Goal: Manage account settings

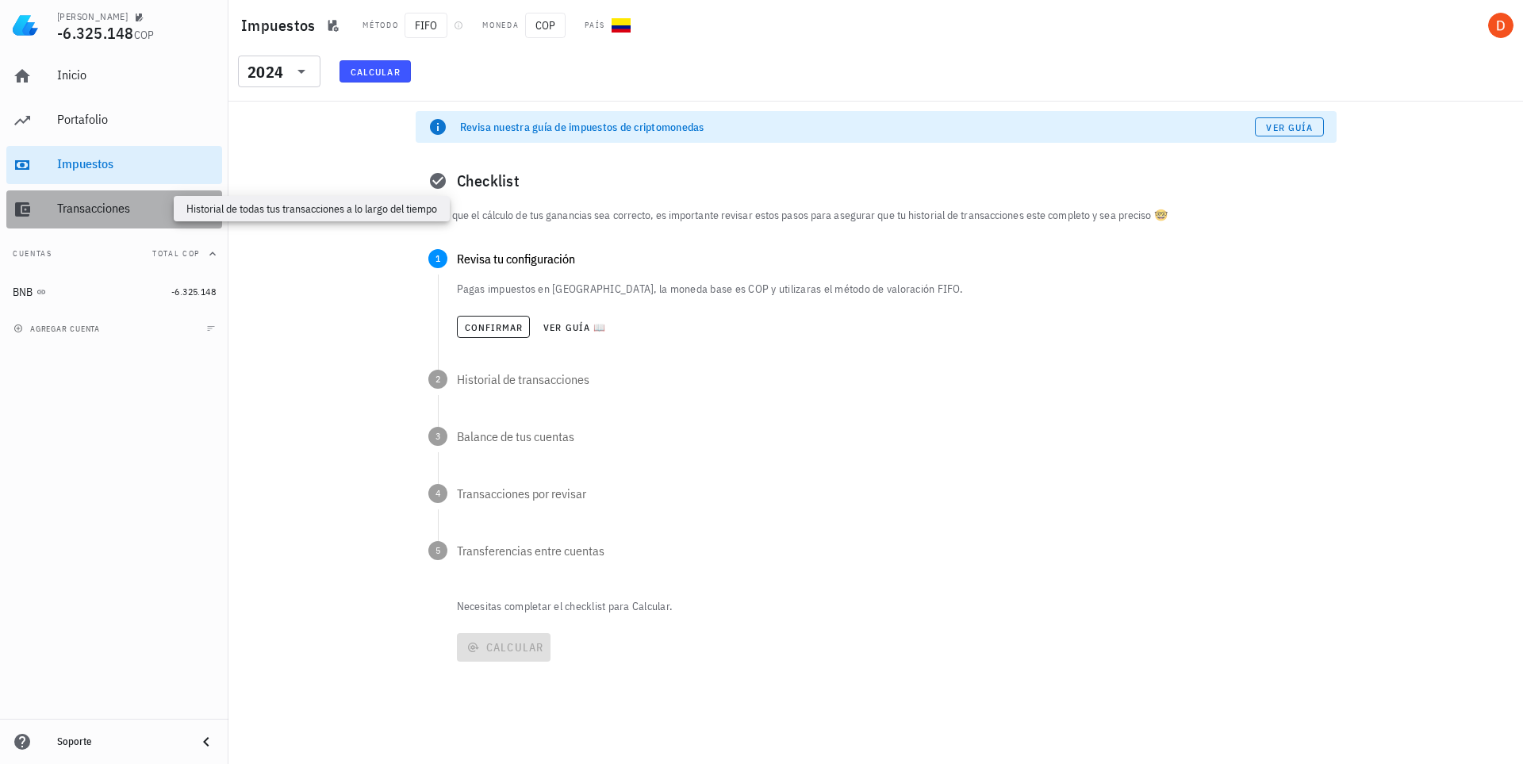
click at [87, 213] on div "Transacciones" at bounding box center [136, 208] width 159 height 15
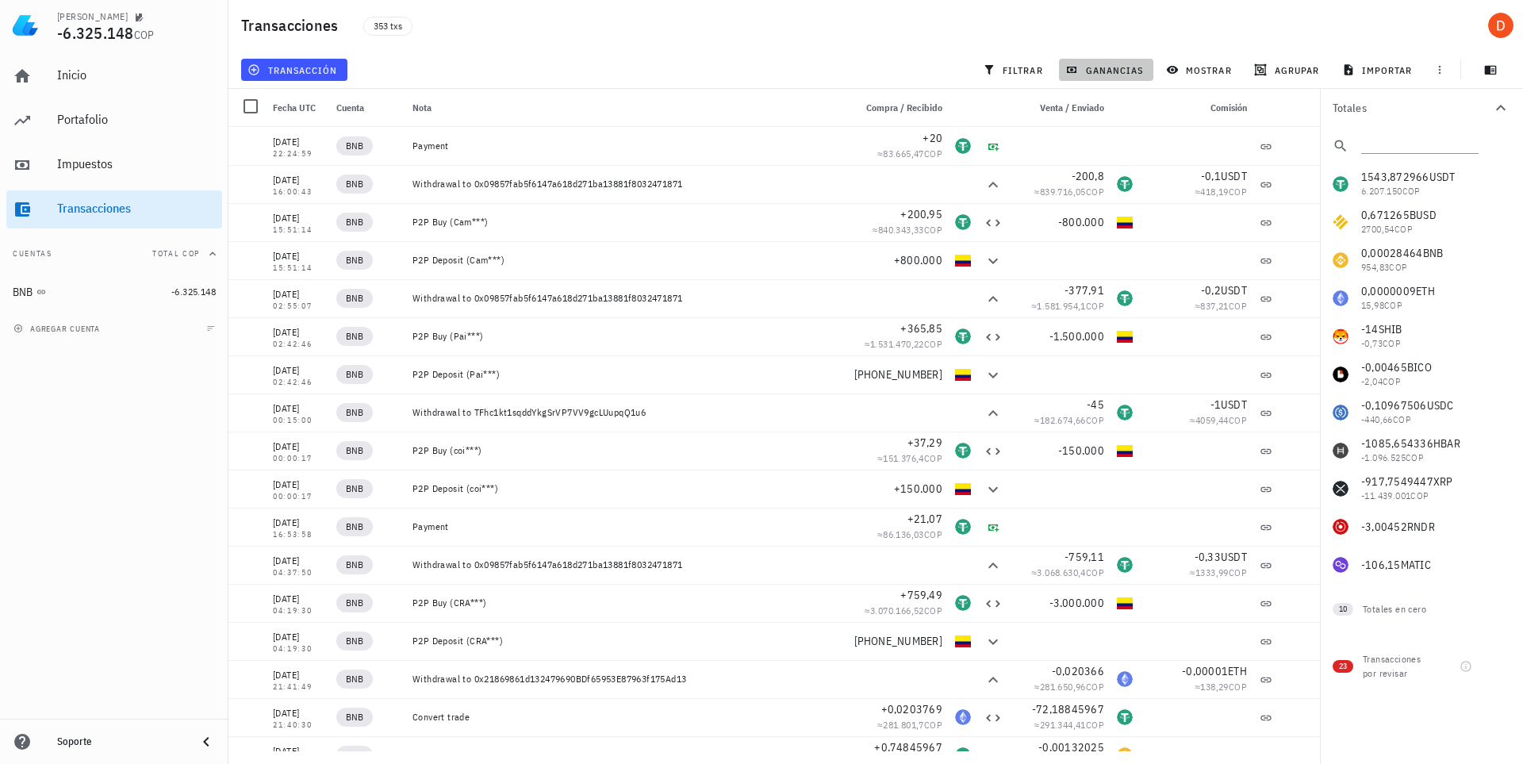
click at [1108, 67] on span "ganancias" at bounding box center [1106, 69] width 75 height 13
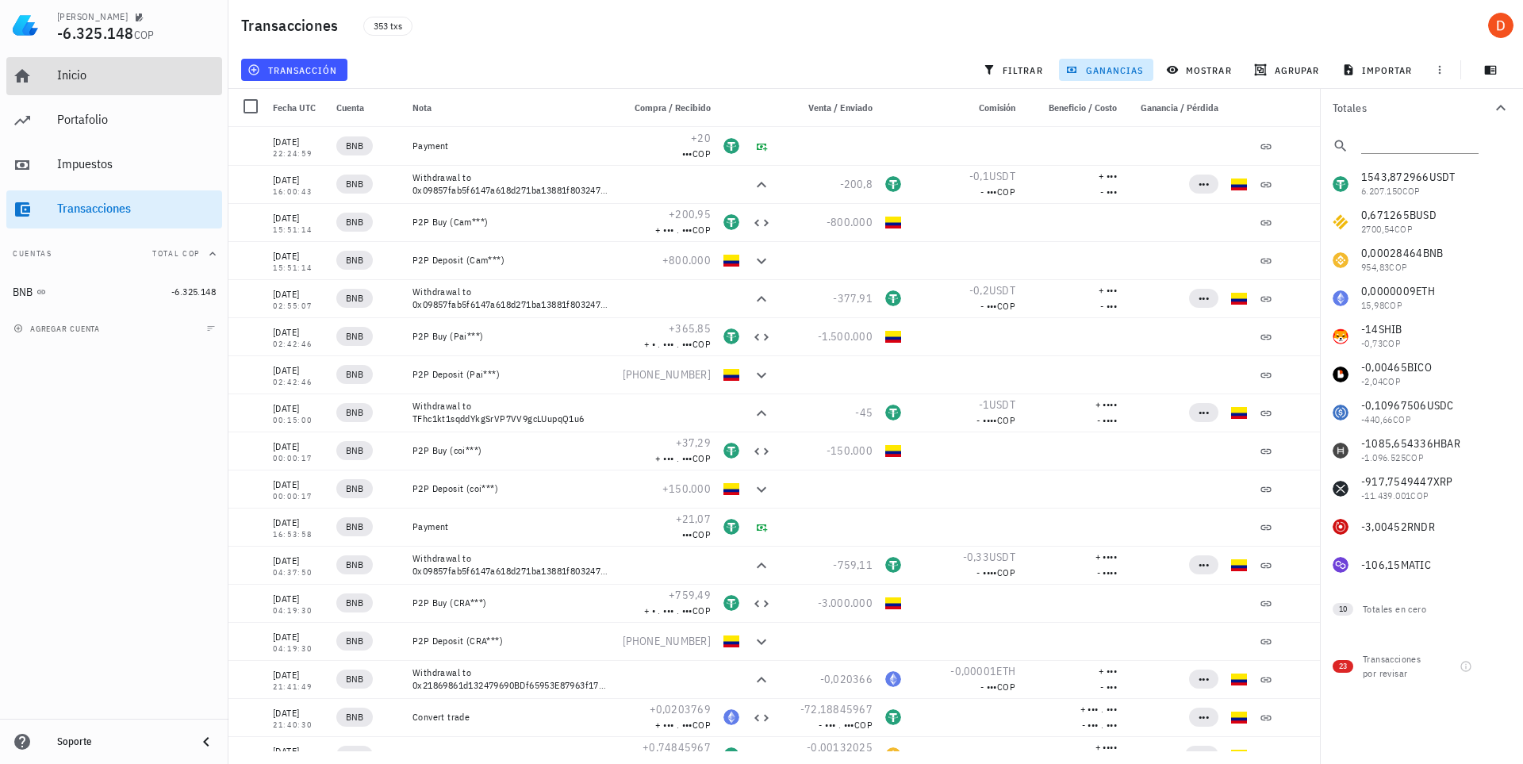
click at [74, 83] on div "Inicio" at bounding box center [136, 76] width 159 height 36
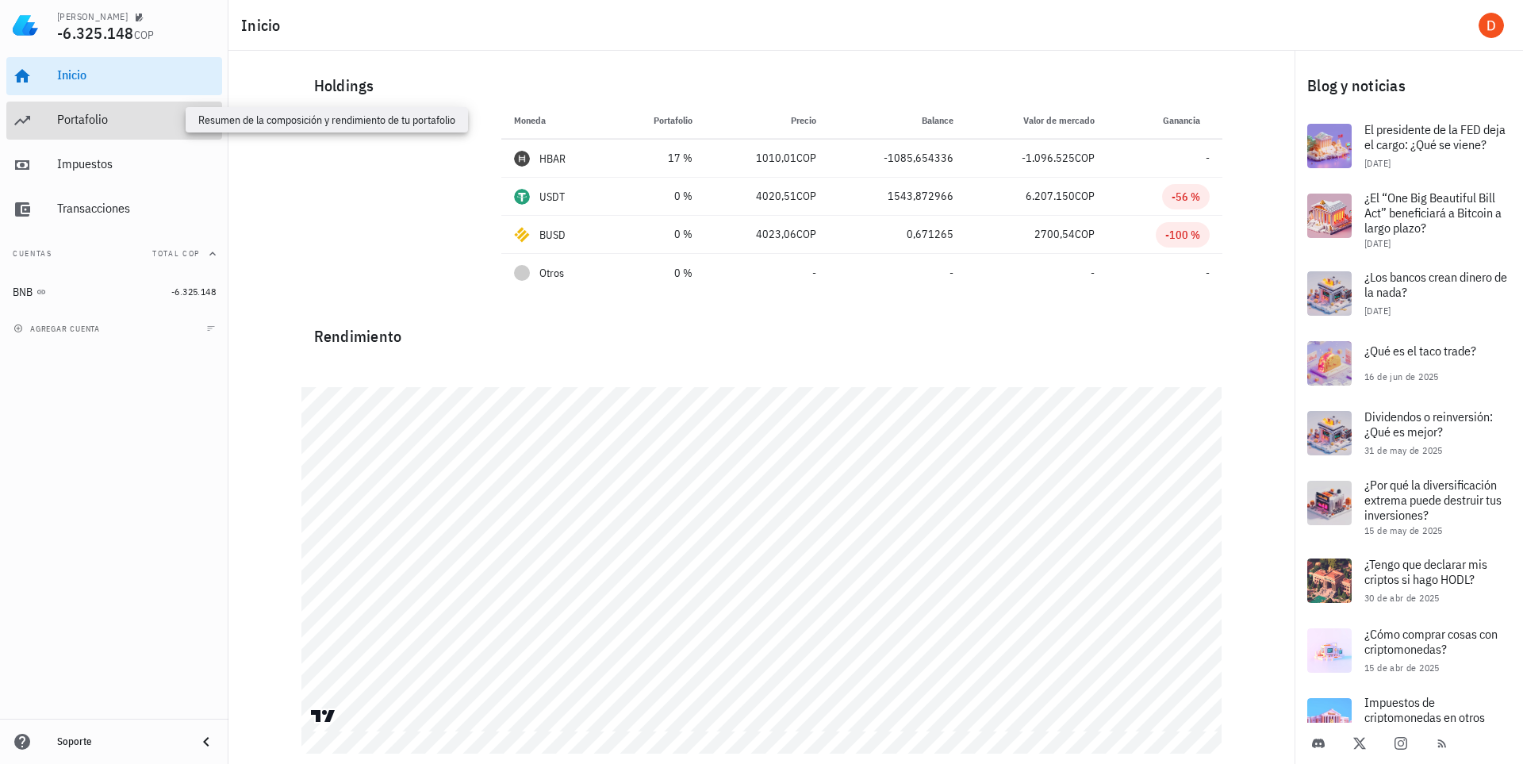
click at [75, 119] on div "Portafolio" at bounding box center [136, 119] width 159 height 15
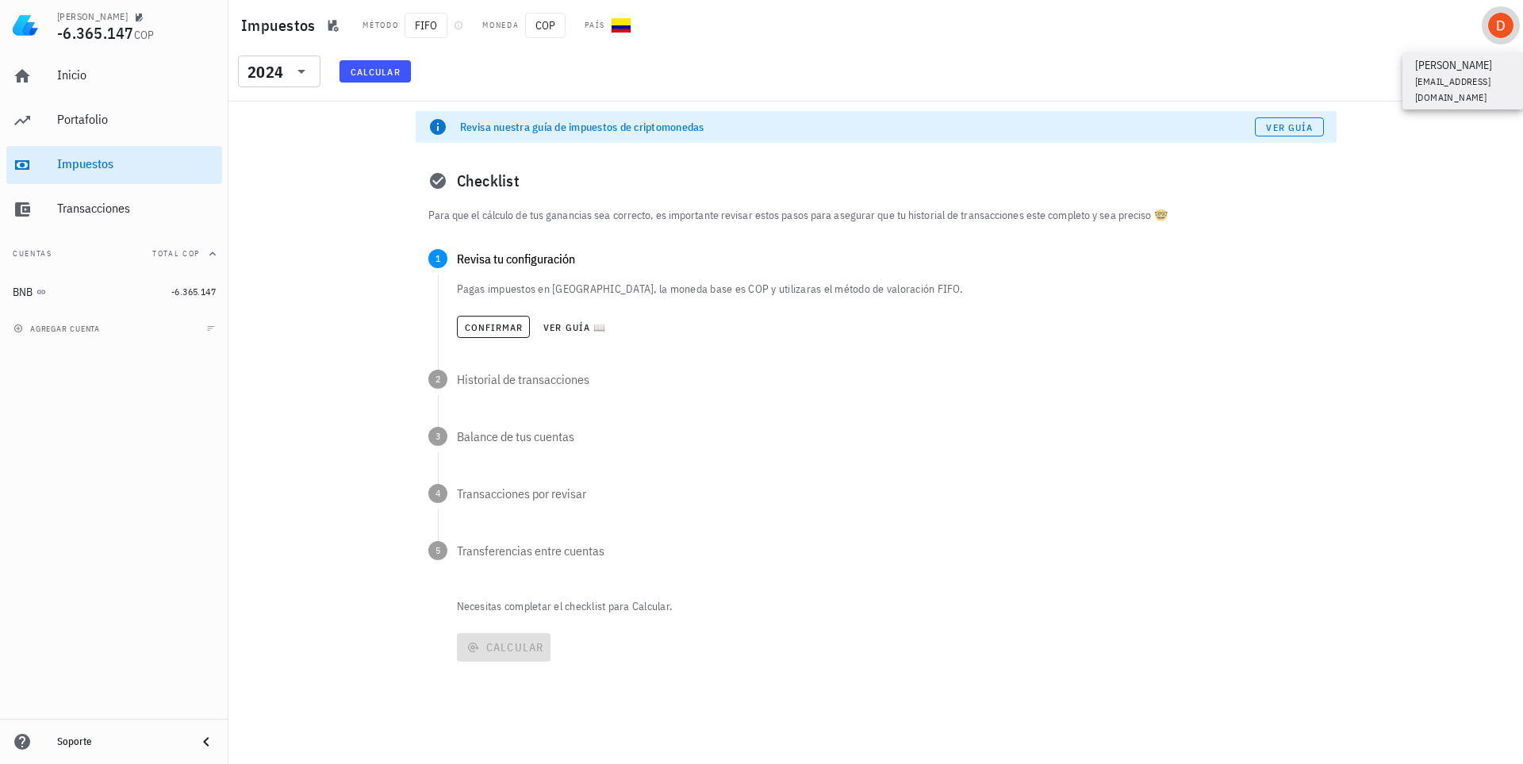
click at [1506, 21] on div "avatar" at bounding box center [1500, 25] width 25 height 25
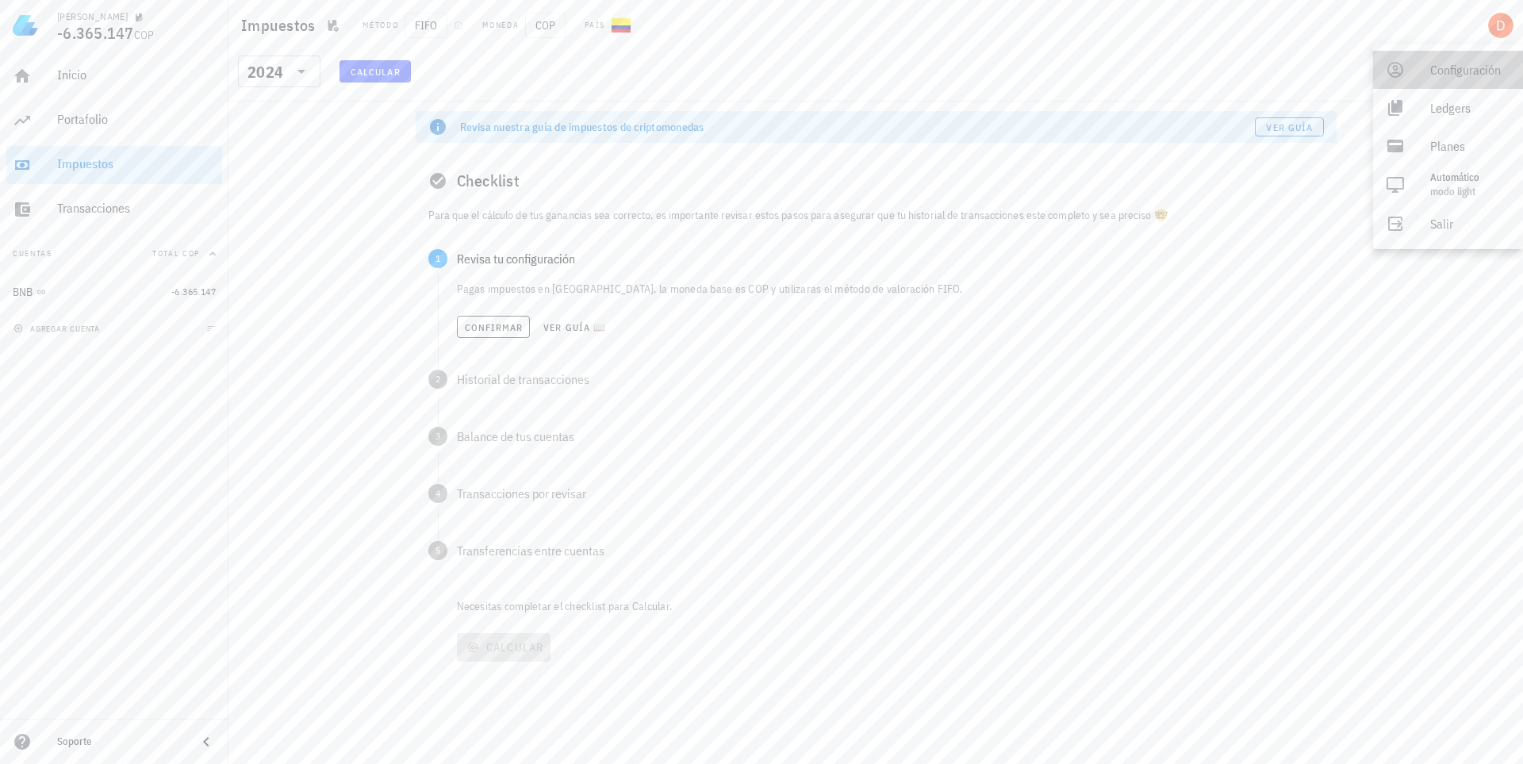
click at [1483, 71] on div "Configuración" at bounding box center [1470, 70] width 80 height 32
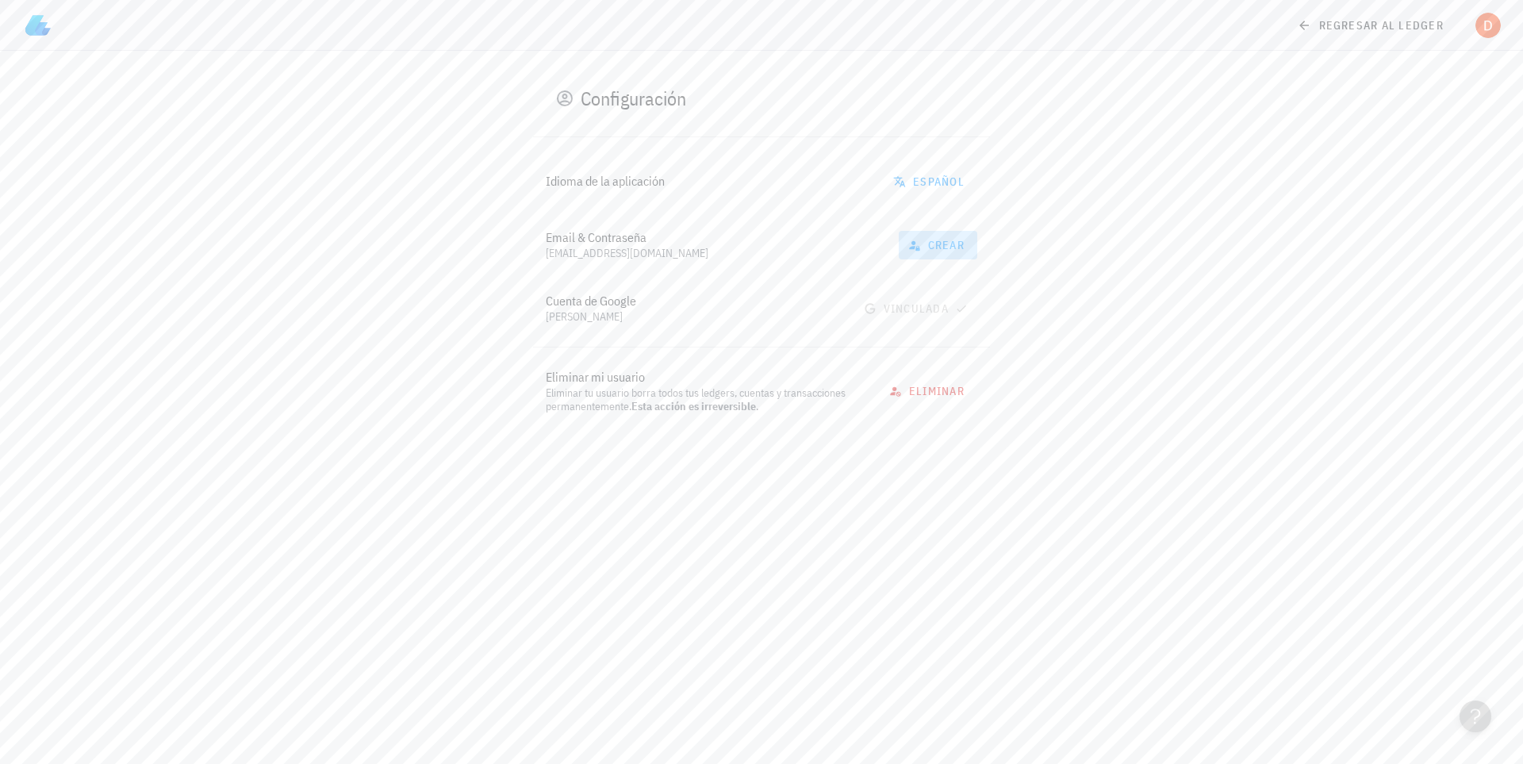
click at [926, 242] on span "crear" at bounding box center [937, 245] width 53 height 14
